Goal: Transaction & Acquisition: Purchase product/service

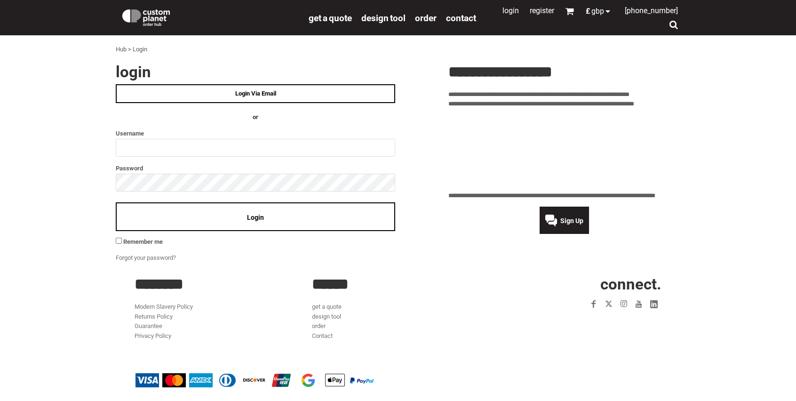
click at [159, 16] on img at bounding box center [145, 16] width 51 height 19
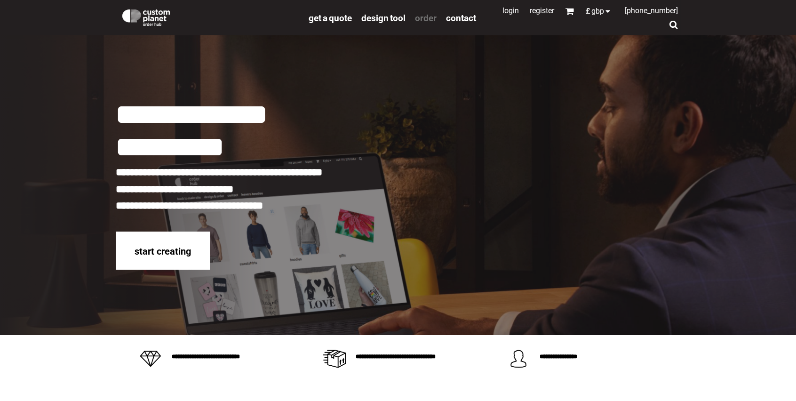
click at [427, 18] on span "order" at bounding box center [426, 18] width 22 height 11
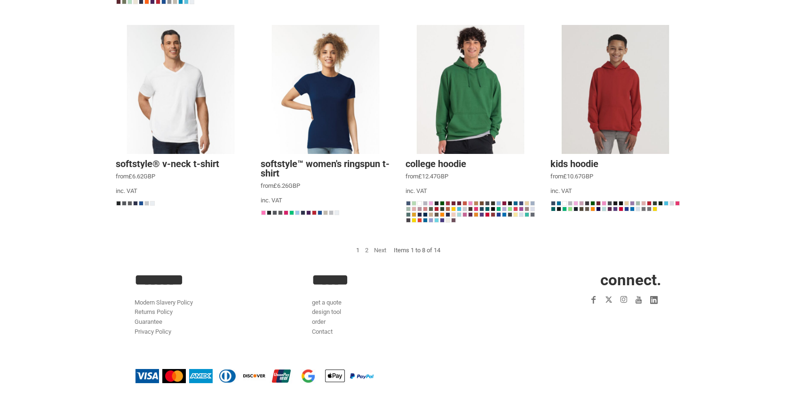
scroll to position [284, 0]
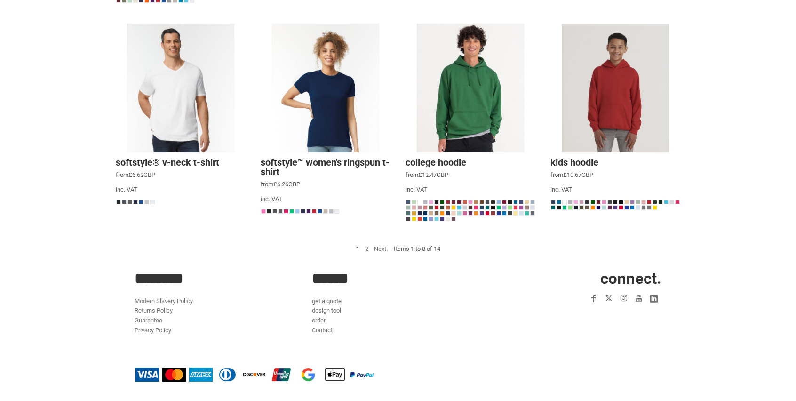
click at [366, 247] on link "2" at bounding box center [366, 248] width 3 height 7
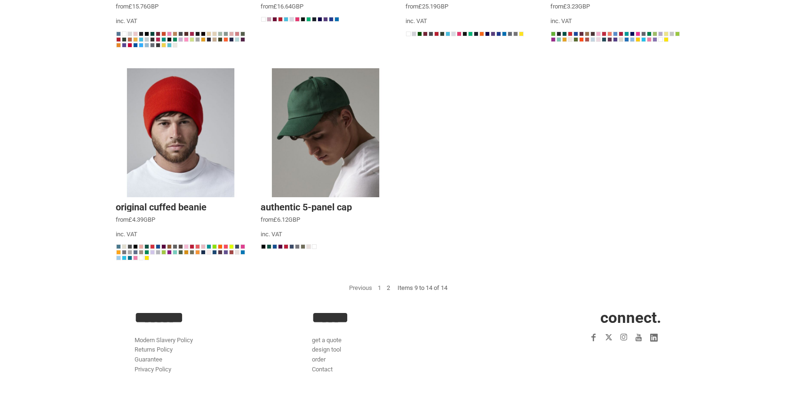
scroll to position [274, 0]
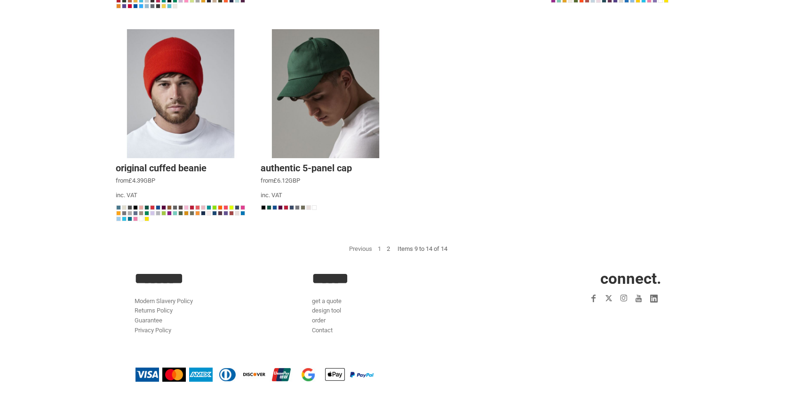
click at [378, 248] on link "1" at bounding box center [379, 248] width 3 height 7
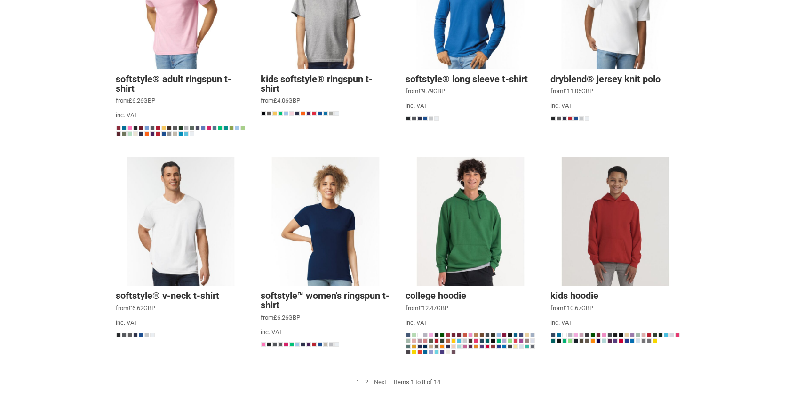
scroll to position [188, 0]
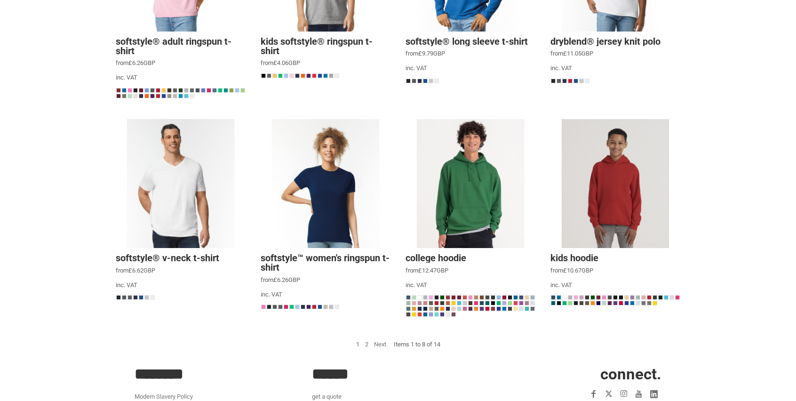
click at [592, 258] on span "Kids hoodie" at bounding box center [574, 257] width 48 height 11
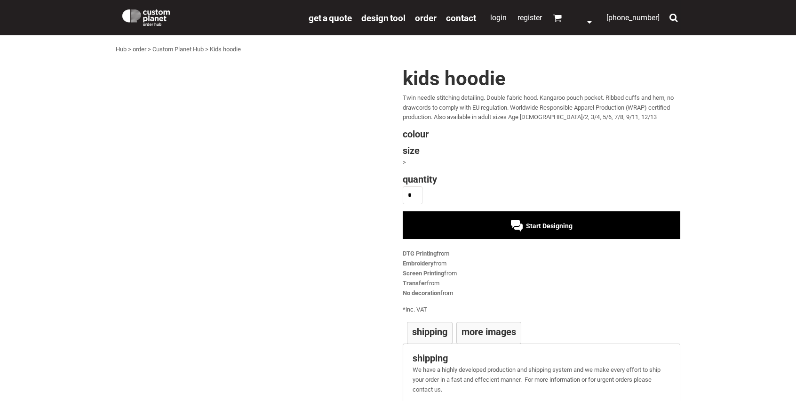
click at [405, 141] on div at bounding box center [542, 141] width 278 height 0
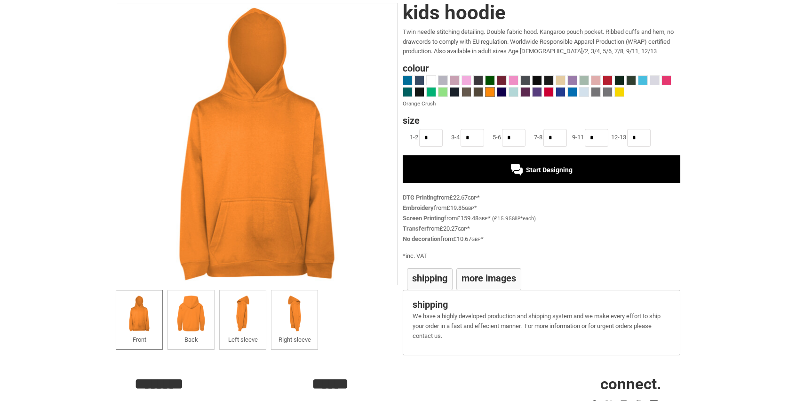
scroll to position [47, 0]
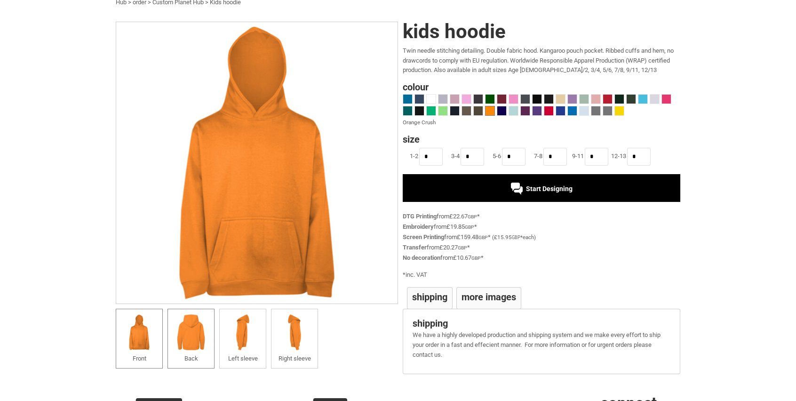
click at [204, 319] on img at bounding box center [191, 332] width 37 height 37
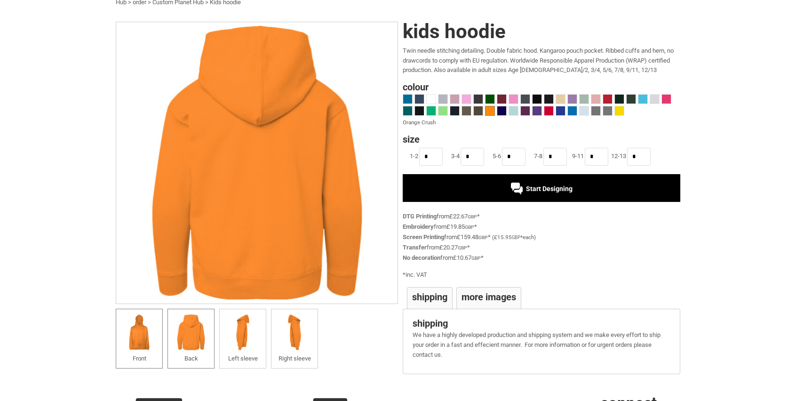
click at [135, 349] on img at bounding box center [139, 332] width 37 height 37
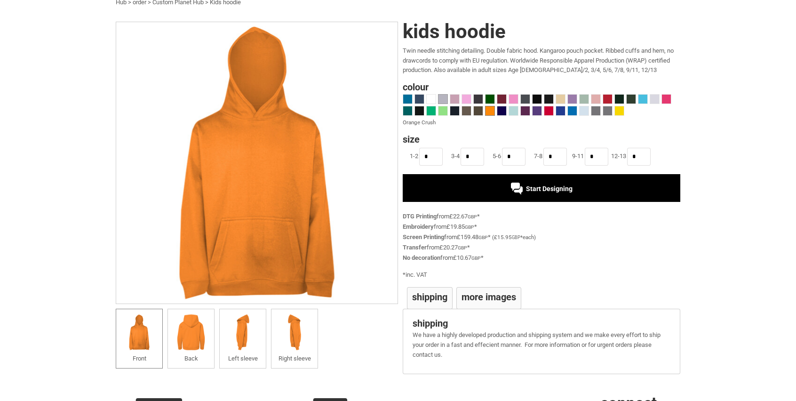
click at [438, 102] on span at bounding box center [442, 99] width 9 height 9
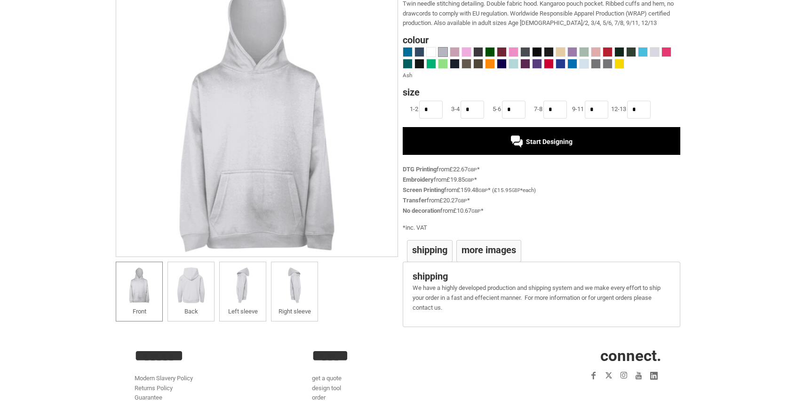
scroll to position [0, 0]
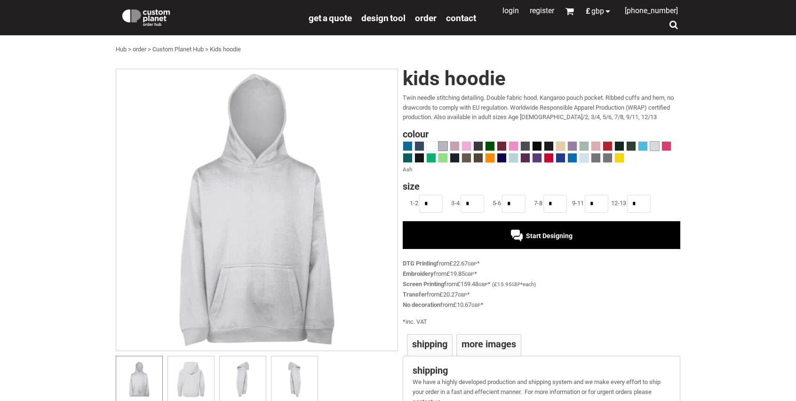
click at [650, 141] on div at bounding box center [655, 146] width 10 height 10
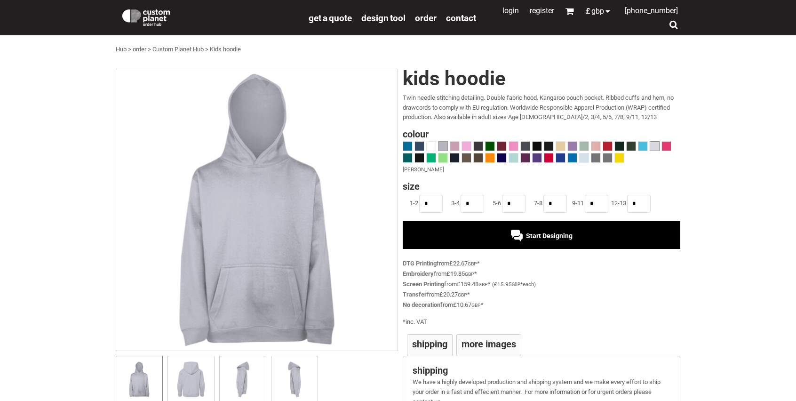
click at [445, 145] on span at bounding box center [442, 146] width 9 height 9
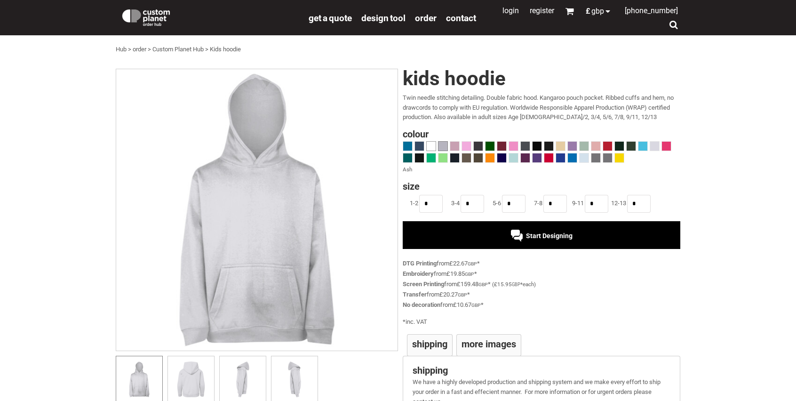
click at [431, 145] on span at bounding box center [431, 146] width 9 height 9
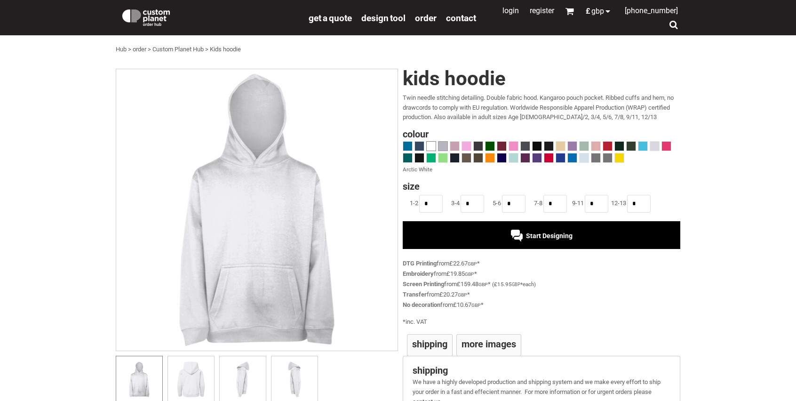
click at [444, 144] on span at bounding box center [442, 146] width 9 height 9
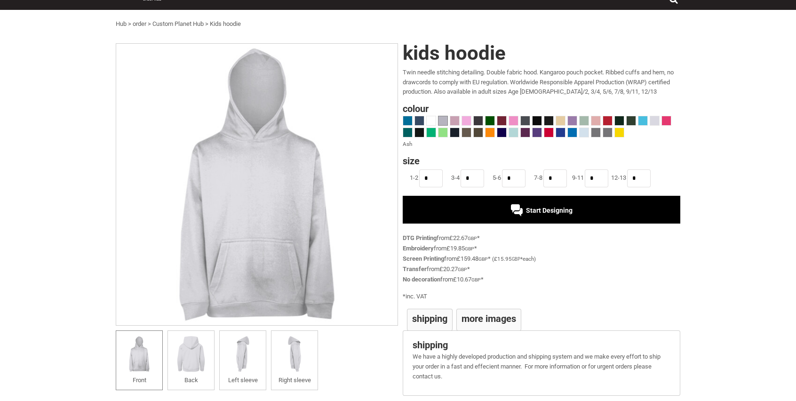
scroll to position [47, 0]
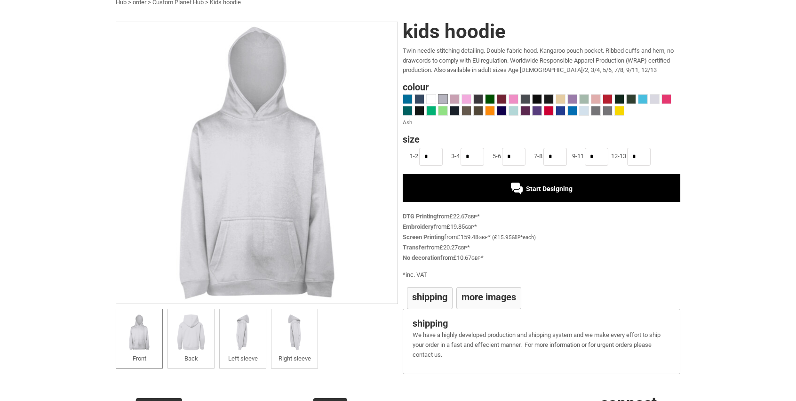
click at [445, 102] on span at bounding box center [442, 99] width 9 height 9
click at [640, 157] on input "*" at bounding box center [639, 157] width 24 height 18
click at [612, 243] on div "Transfer from £20.27 GBP *" at bounding box center [542, 248] width 278 height 10
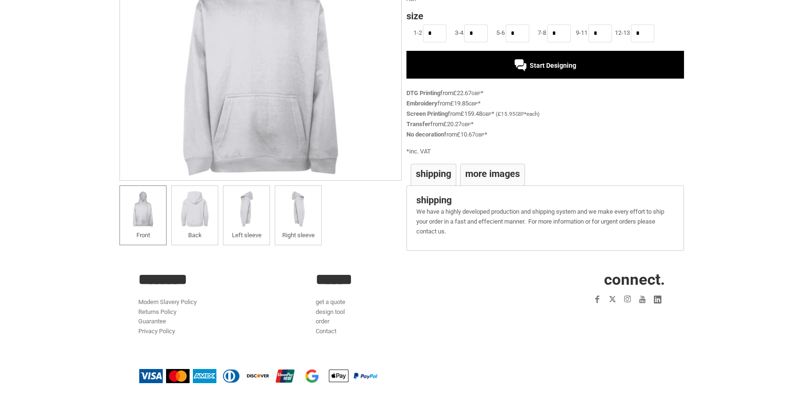
scroll to position [171, 0]
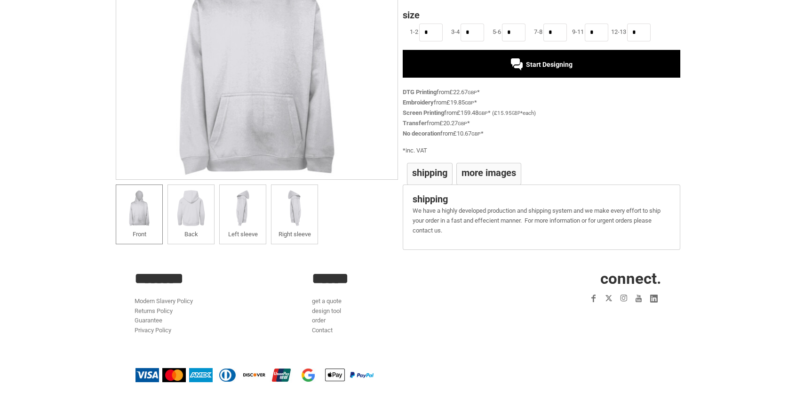
click at [477, 72] on div "Start Designing" at bounding box center [542, 63] width 278 height 27
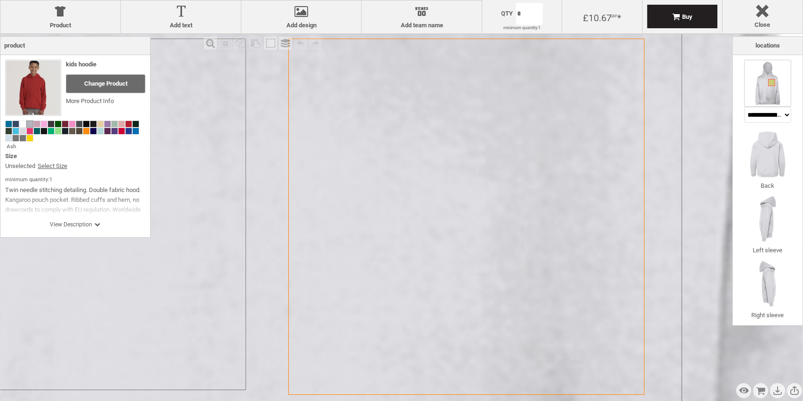
drag, startPoint x: 494, startPoint y: 195, endPoint x: 492, endPoint y: 142, distance: 52.8
click at [492, 142] on icon "Created with [PERSON_NAME] 2.1.2" at bounding box center [466, 217] width 356 height 356
drag, startPoint x: 492, startPoint y: 143, endPoint x: 492, endPoint y: 155, distance: 11.8
click at [492, 146] on icon "Created with [PERSON_NAME] 2.1.2" at bounding box center [466, 217] width 356 height 356
drag, startPoint x: 530, startPoint y: 185, endPoint x: 543, endPoint y: 186, distance: 12.7
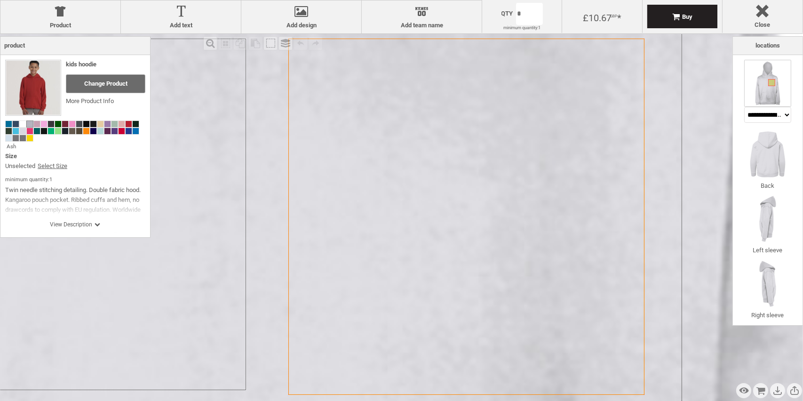
click at [541, 186] on icon "Created with [PERSON_NAME] 2.1.2" at bounding box center [466, 217] width 356 height 356
click at [716, 119] on div "Fill Background Zoom in Zoom out Select All Copy All Selected Paste Off On Grou…" at bounding box center [467, 217] width 532 height 366
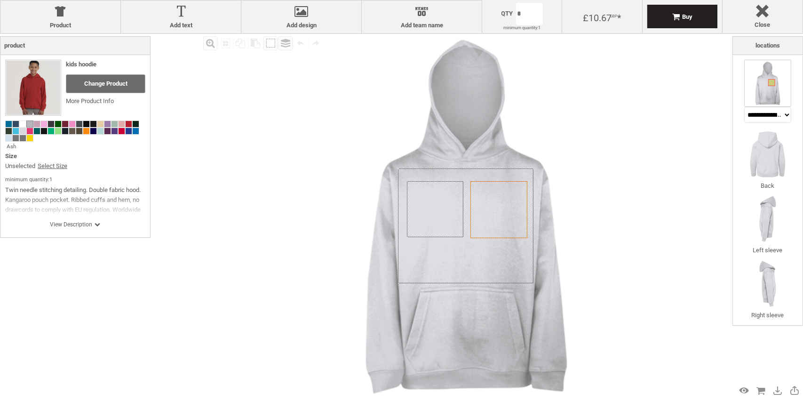
drag, startPoint x: 601, startPoint y: 106, endPoint x: 547, endPoint y: 136, distance: 61.9
click at [547, 136] on img at bounding box center [467, 217] width 366 height 366
drag, startPoint x: 547, startPoint y: 136, endPoint x: 516, endPoint y: 112, distance: 39.5
click at [516, 112] on img at bounding box center [467, 217] width 366 height 366
drag, startPoint x: 391, startPoint y: 119, endPoint x: 347, endPoint y: 79, distance: 60.3
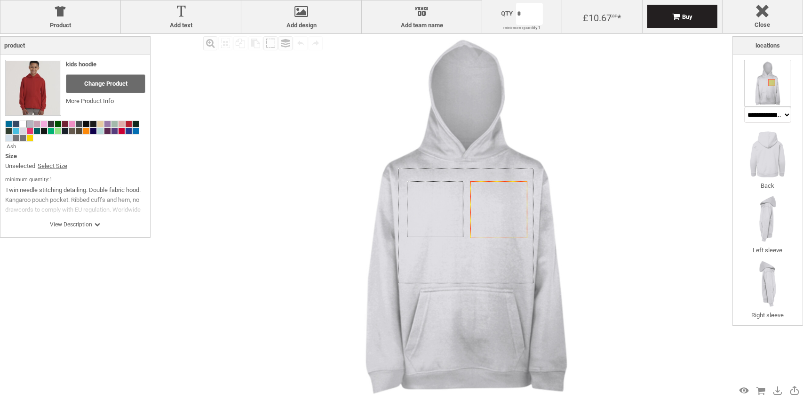
click at [390, 119] on img at bounding box center [467, 217] width 366 height 366
click at [303, 11] on div at bounding box center [301, 13] width 111 height 16
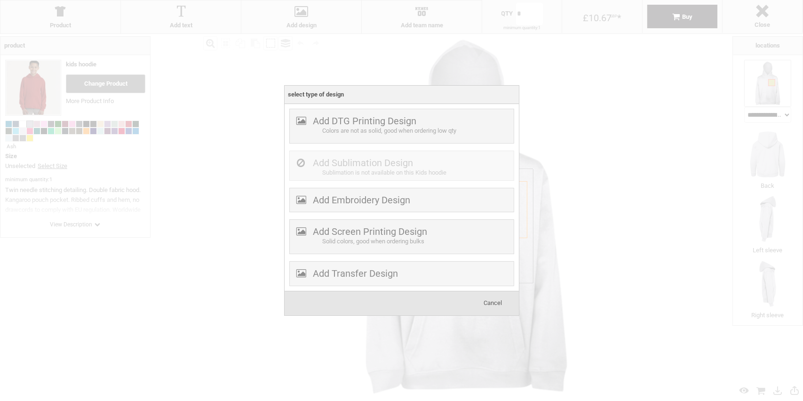
click at [399, 63] on div at bounding box center [401, 200] width 803 height 401
click at [372, 118] on label "Add DTG Printing Design" at bounding box center [365, 120] width 104 height 11
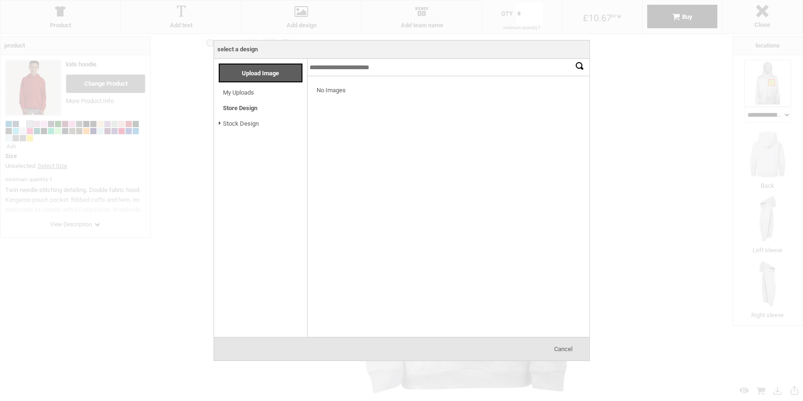
click at [209, 96] on div at bounding box center [401, 200] width 803 height 401
click at [566, 342] on div "Cancel" at bounding box center [563, 349] width 47 height 19
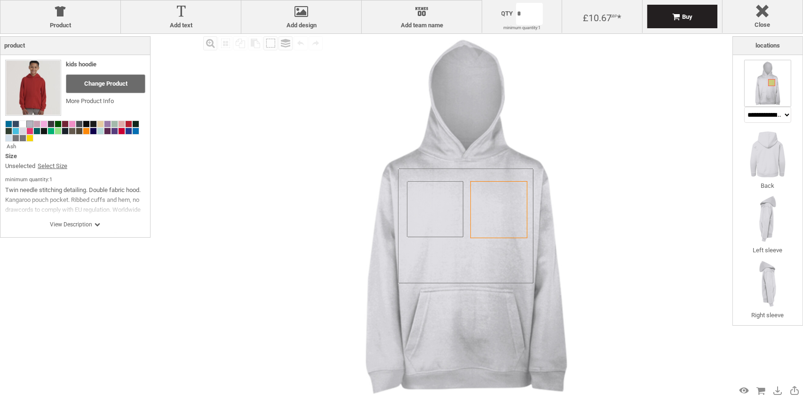
drag, startPoint x: 486, startPoint y: 126, endPoint x: 464, endPoint y: 119, distance: 23.2
click at [464, 119] on img at bounding box center [467, 217] width 366 height 366
click at [423, 119] on img at bounding box center [467, 217] width 366 height 366
drag, startPoint x: 423, startPoint y: 119, endPoint x: 389, endPoint y: 119, distance: 33.9
click at [389, 119] on img at bounding box center [467, 217] width 366 height 366
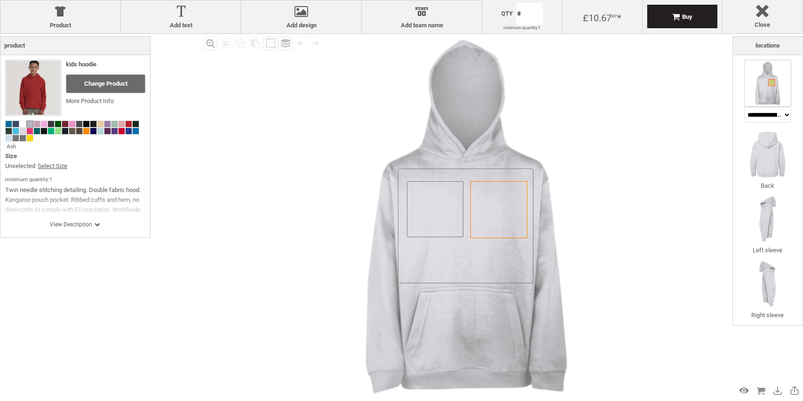
click at [423, 119] on img at bounding box center [467, 217] width 366 height 366
click at [275, 20] on div at bounding box center [301, 13] width 111 height 16
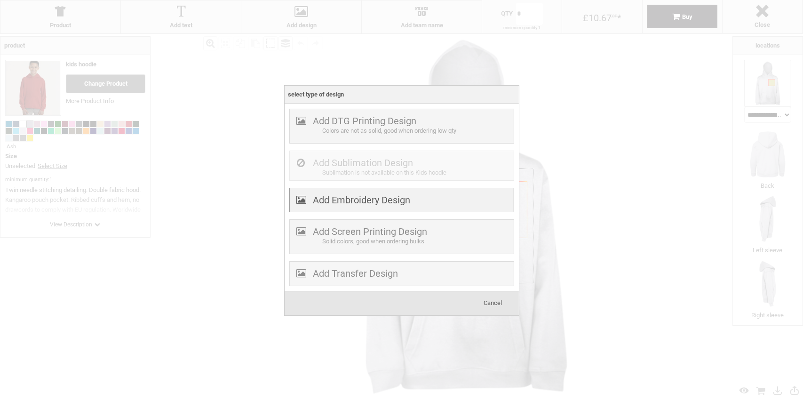
click at [384, 196] on label "Add Embroidery Design" at bounding box center [361, 199] width 97 height 11
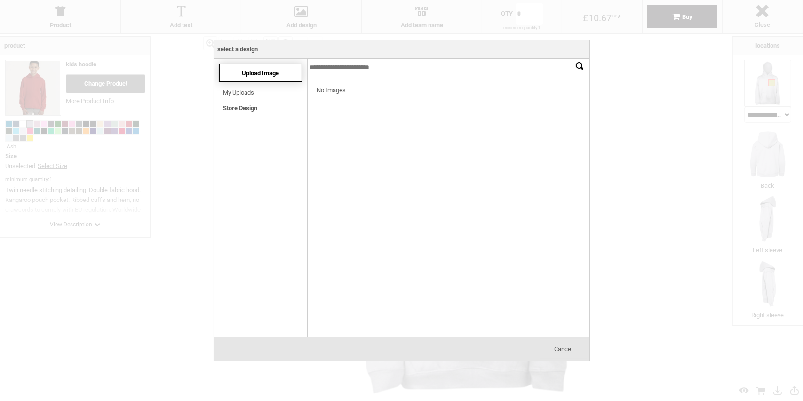
click at [271, 74] on span "Upload Image" at bounding box center [260, 73] width 37 height 7
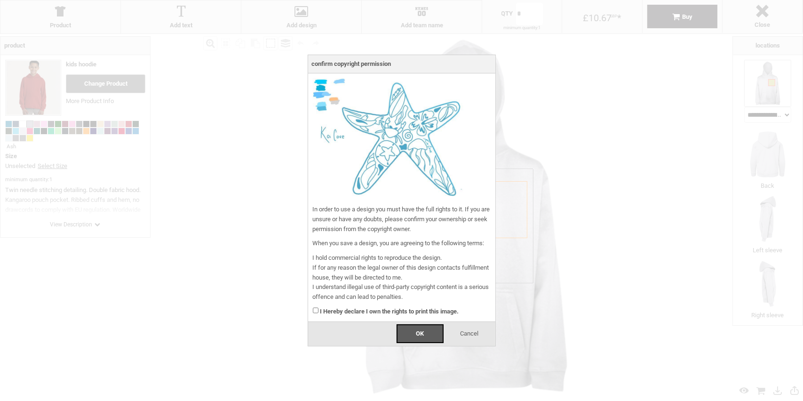
click at [319, 313] on div "I Hereby declare I own the rights to print this image." at bounding box center [402, 309] width 178 height 15
click at [414, 331] on div "OK" at bounding box center [420, 333] width 47 height 19
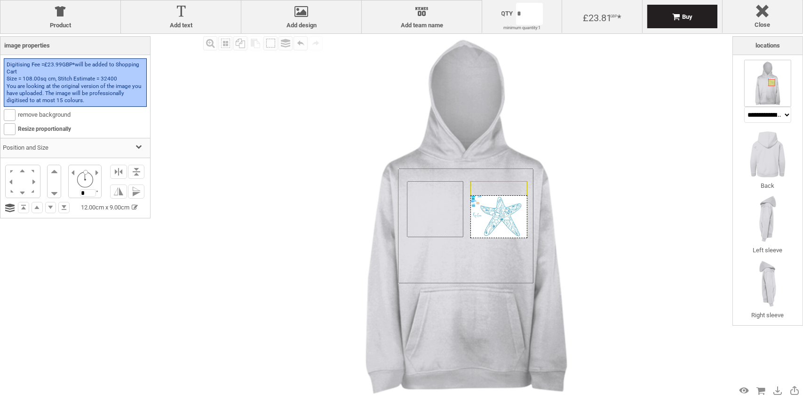
drag, startPoint x: 493, startPoint y: 204, endPoint x: 459, endPoint y: 233, distance: 44.4
click at [459, 233] on div "Created with Raphaël 2.1.2 Created with Raphaël 2.1.2 Created with Raphaël 2.1.…" at bounding box center [467, 217] width 366 height 366
drag, startPoint x: 469, startPoint y: 237, endPoint x: 490, endPoint y: 238, distance: 20.7
click at [490, 238] on div "Created with Raphaël 2.1.2 Created with Raphaël 2.1.2 Created with Raphaël 2.1.…" at bounding box center [498, 209] width 57 height 57
click at [493, 216] on div at bounding box center [499, 212] width 56 height 42
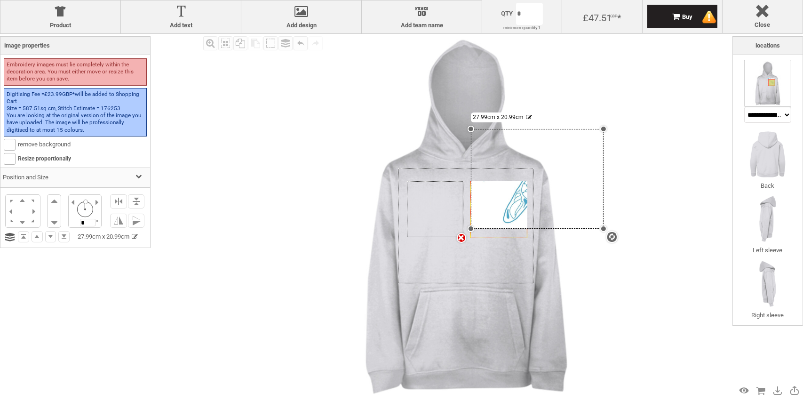
drag, startPoint x: 527, startPoint y: 191, endPoint x: 614, endPoint y: 145, distance: 98.5
click at [634, 129] on div "Created with Raphaël 2.1.2 Created with Raphaël 2.1.2 Created with Raphaël 2.1.…" at bounding box center [467, 217] width 366 height 366
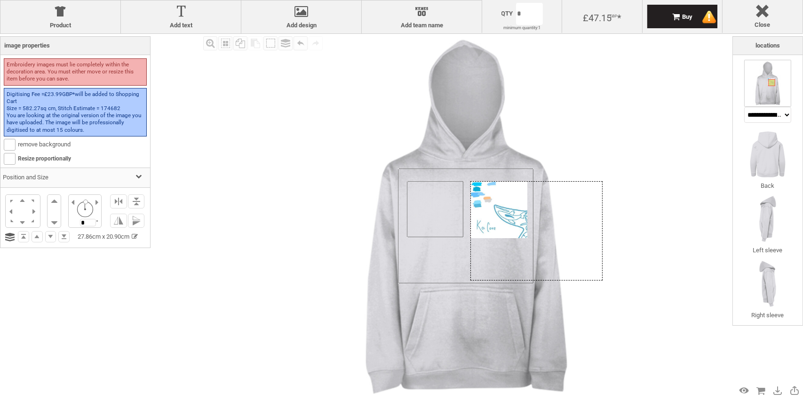
drag, startPoint x: 519, startPoint y: 193, endPoint x: 484, endPoint y: 206, distance: 37.1
click at [484, 206] on div at bounding box center [536, 230] width 132 height 99
drag, startPoint x: 521, startPoint y: 193, endPoint x: 505, endPoint y: 189, distance: 16.4
click at [505, 189] on div at bounding box center [536, 230] width 132 height 99
click at [750, 12] on div at bounding box center [762, 13] width 71 height 16
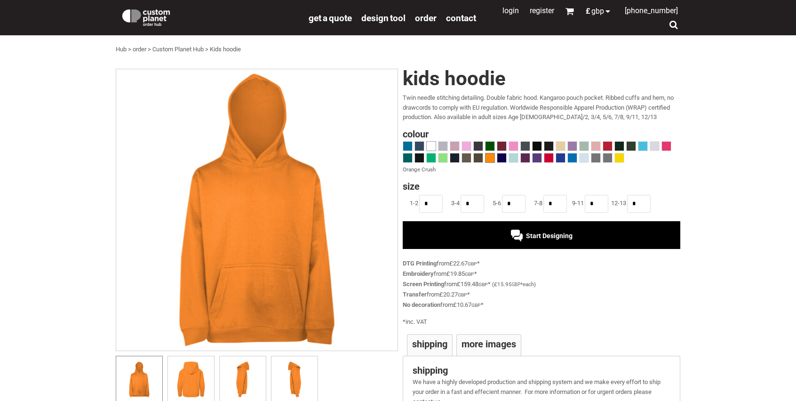
click at [431, 148] on span at bounding box center [431, 146] width 9 height 9
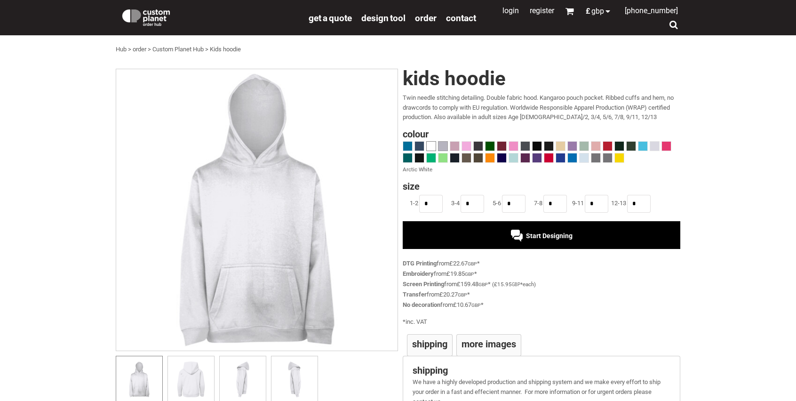
click at [439, 147] on span at bounding box center [442, 146] width 9 height 9
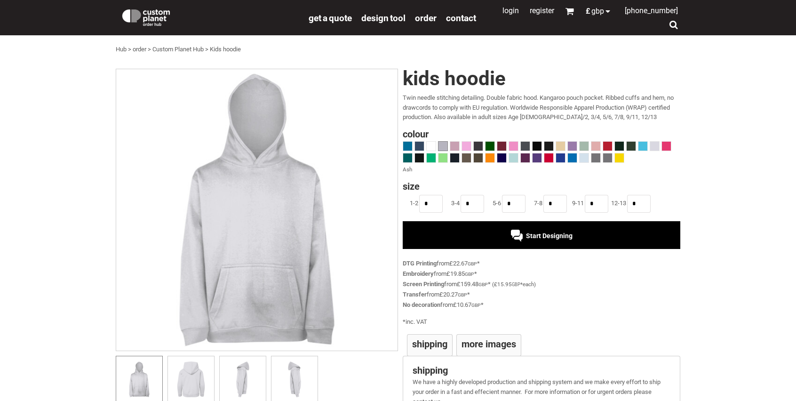
click at [461, 235] on div "Start Designing" at bounding box center [542, 234] width 278 height 27
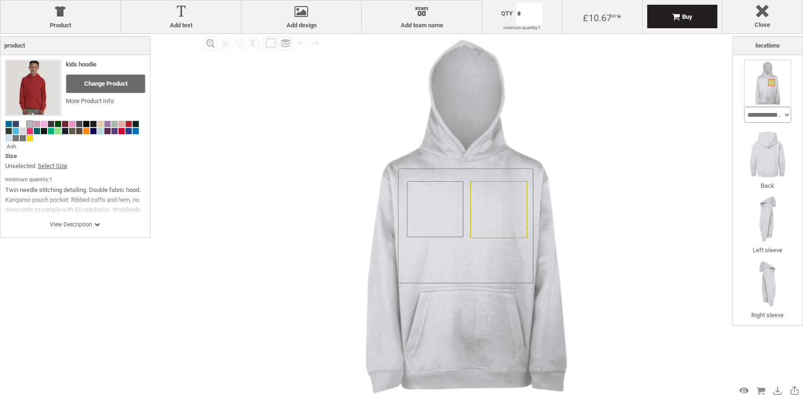
click at [755, 110] on select "**********" at bounding box center [767, 115] width 47 height 16
click at [744, 107] on select "**********" at bounding box center [767, 115] width 47 height 16
select select "*******"
click at [493, 181] on div "Created with Raphaël 2.1.2 Created with Raphaël 2.1.2 Created with Raphaël 2.1.…" at bounding box center [467, 217] width 366 height 366
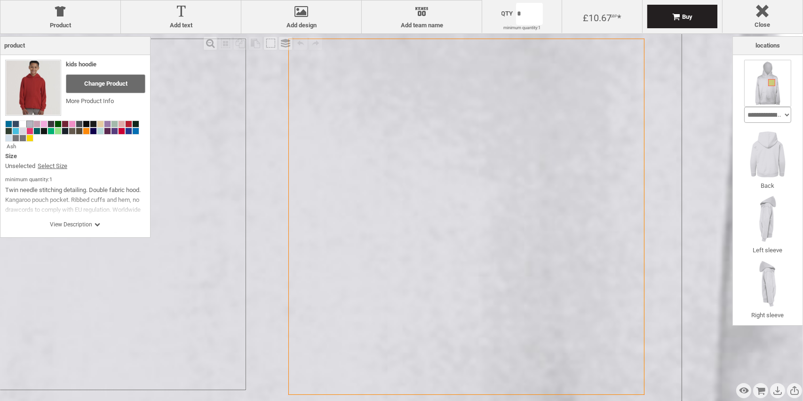
click at [493, 181] on icon "Created with [PERSON_NAME] 2.1.2" at bounding box center [466, 217] width 356 height 356
click at [503, 175] on icon "Created with [PERSON_NAME] 2.1.2" at bounding box center [466, 217] width 356 height 356
click at [539, 162] on icon "Created with [PERSON_NAME] 2.1.2" at bounding box center [466, 217] width 356 height 356
click at [758, 83] on img at bounding box center [767, 83] width 47 height 47
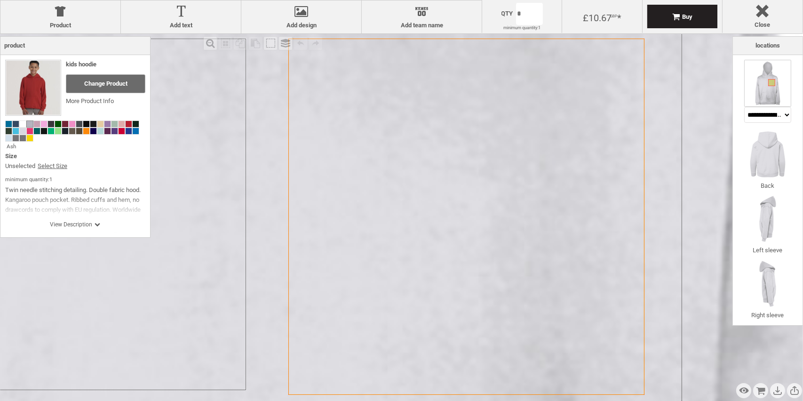
click at [578, 183] on icon "Created with [PERSON_NAME] 2.1.2" at bounding box center [466, 217] width 356 height 356
drag, startPoint x: 535, startPoint y: 104, endPoint x: 470, endPoint y: 177, distance: 97.6
click at [471, 177] on icon "Created with [PERSON_NAME] 2.1.2" at bounding box center [466, 217] width 356 height 356
click at [324, 18] on div at bounding box center [301, 13] width 111 height 16
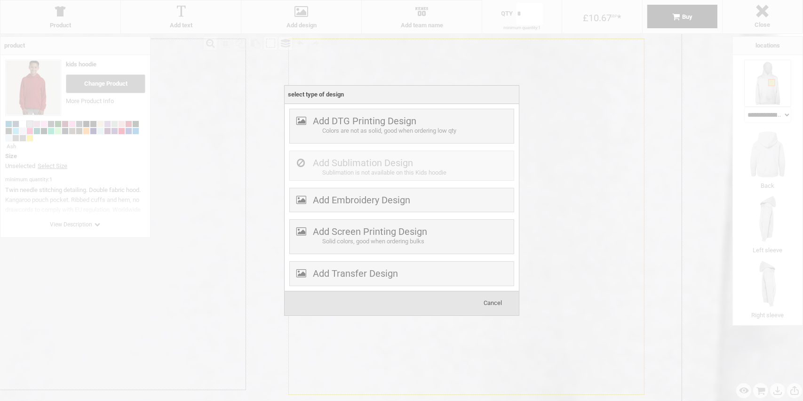
click at [494, 301] on span "Cancel" at bounding box center [493, 302] width 18 height 7
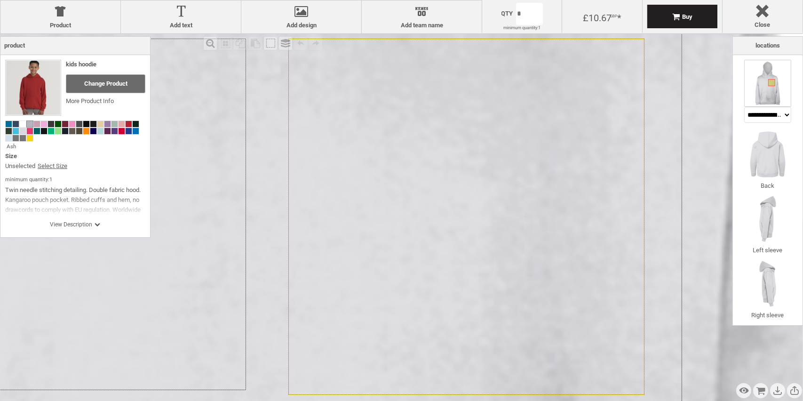
drag, startPoint x: 489, startPoint y: 233, endPoint x: 496, endPoint y: 189, distance: 44.9
drag, startPoint x: 421, startPoint y: 172, endPoint x: 447, endPoint y: 163, distance: 27.7
click at [446, 165] on icon "Created with [PERSON_NAME] 2.1.2" at bounding box center [466, 217] width 356 height 356
drag, startPoint x: 447, startPoint y: 163, endPoint x: 464, endPoint y: 104, distance: 62.2
click at [464, 104] on icon "Created with [PERSON_NAME] 2.1.2" at bounding box center [466, 217] width 356 height 356
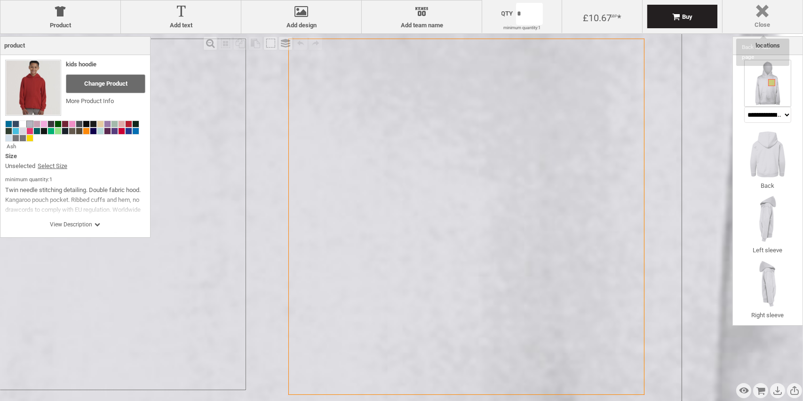
click at [771, 16] on div at bounding box center [762, 13] width 71 height 16
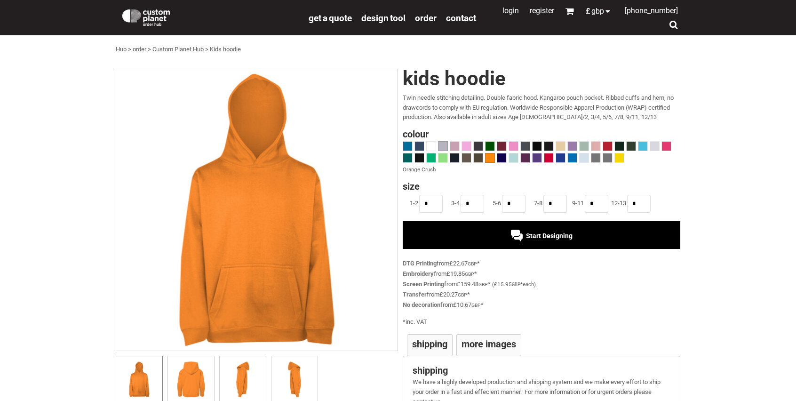
click at [445, 147] on span at bounding box center [442, 146] width 9 height 9
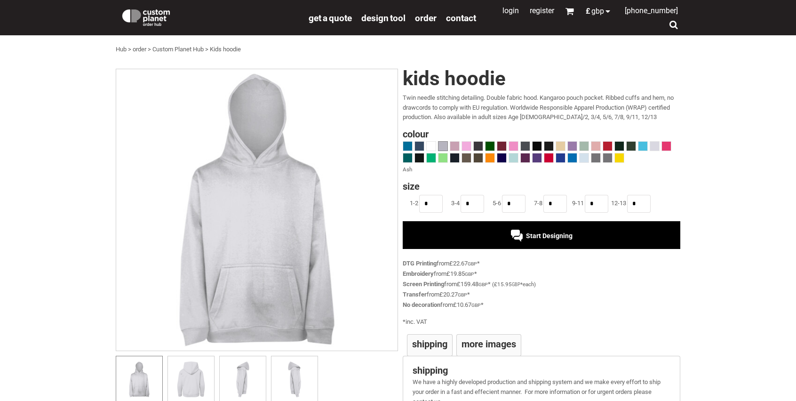
click at [490, 232] on div "Start Designing" at bounding box center [542, 234] width 278 height 27
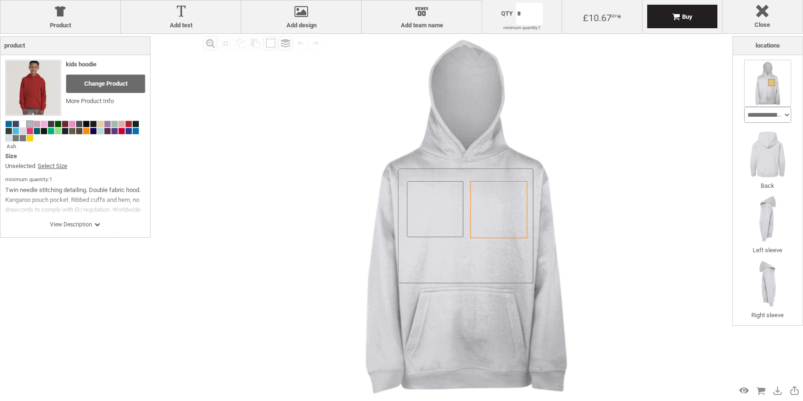
click at [754, 116] on select "**********" at bounding box center [767, 115] width 47 height 16
click at [772, 169] on img at bounding box center [767, 154] width 47 height 47
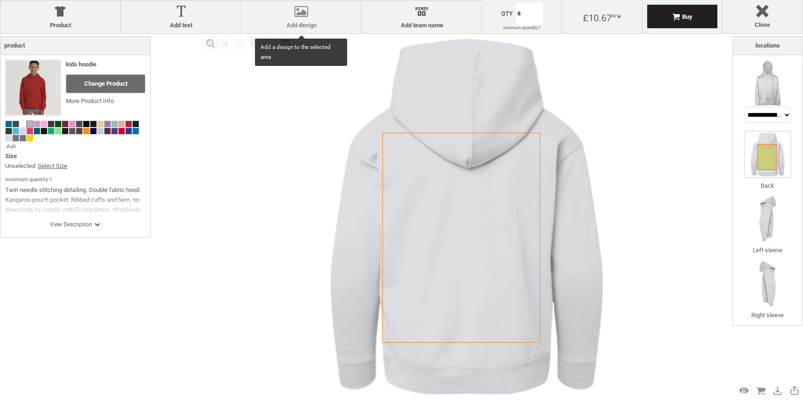
click at [317, 16] on div at bounding box center [301, 13] width 111 height 16
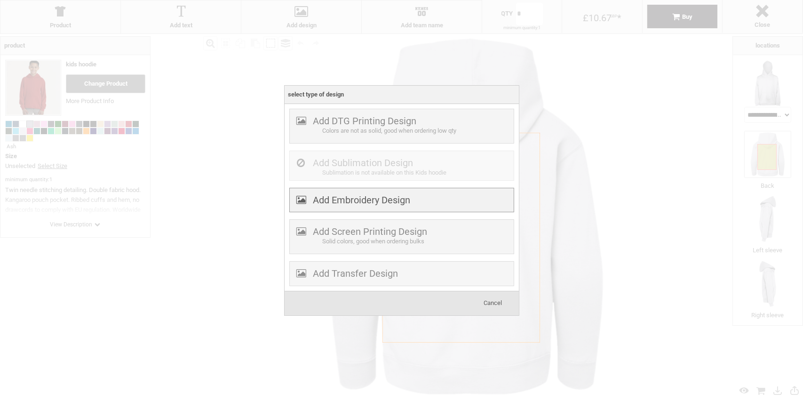
click at [388, 195] on label "Add Embroidery Design" at bounding box center [361, 199] width 97 height 11
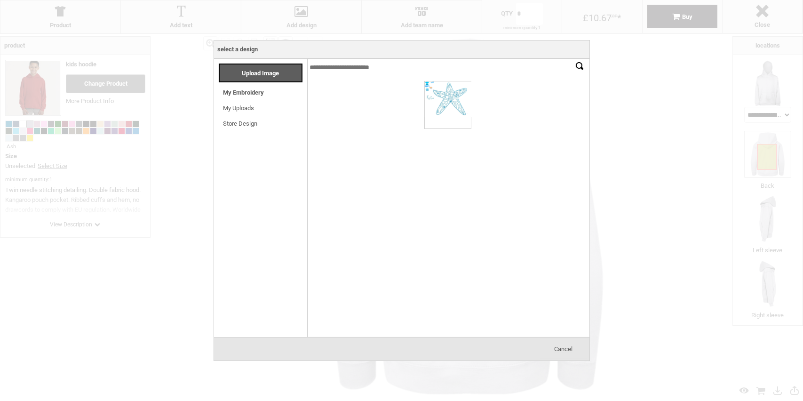
click at [253, 92] on link "My Embroidery" at bounding box center [243, 92] width 41 height 7
